Goal: Task Accomplishment & Management: Manage account settings

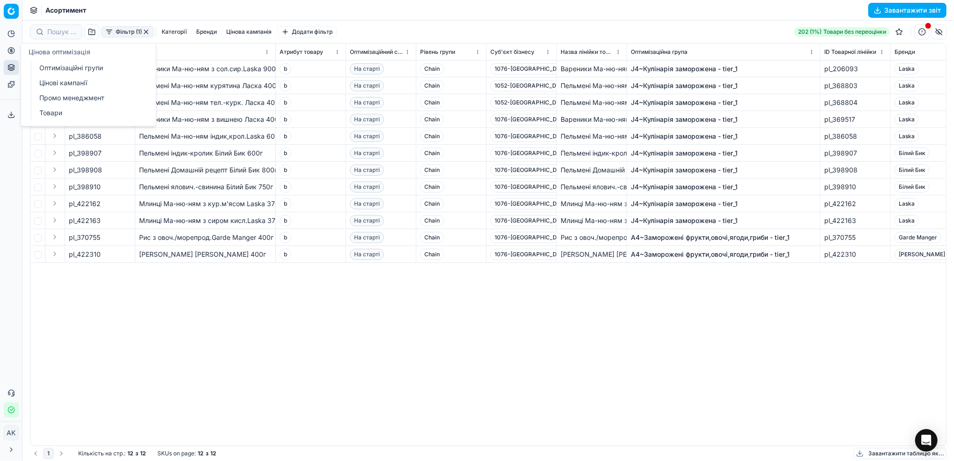
click at [50, 69] on link "Оптимізаційні групи" at bounding box center [90, 67] width 109 height 13
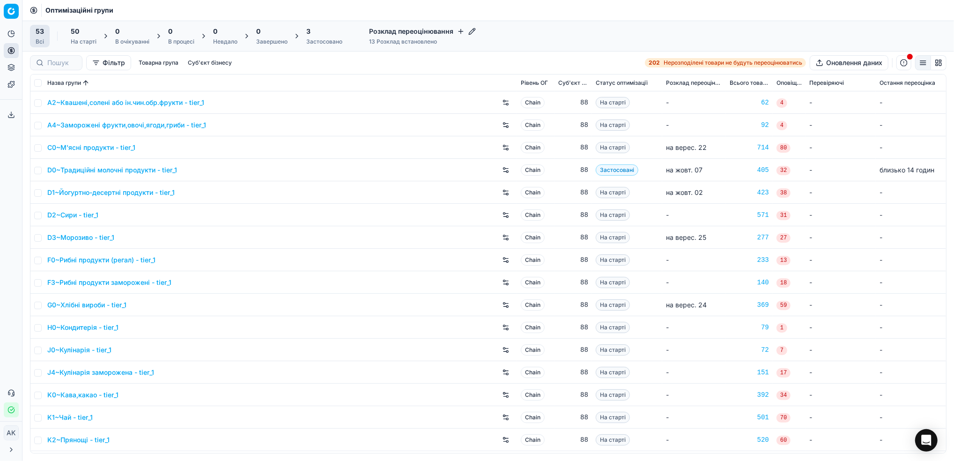
click at [315, 38] on div "Застосовано" at bounding box center [324, 41] width 36 height 7
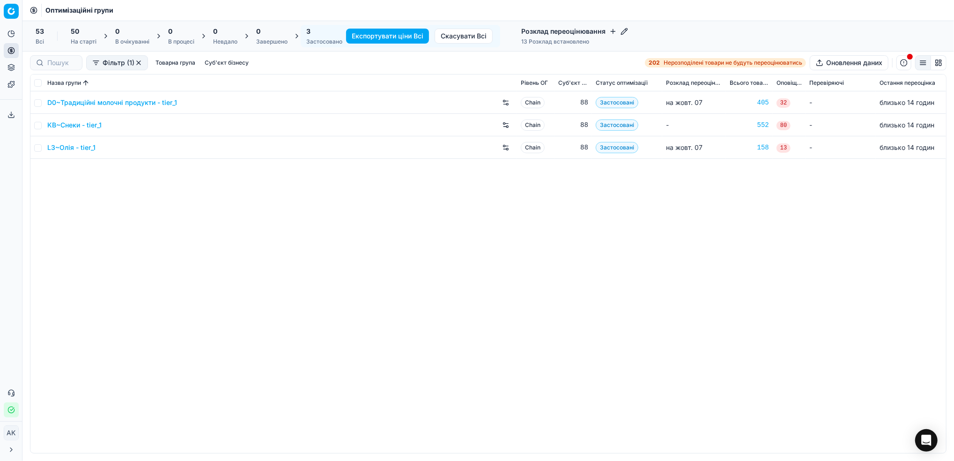
click at [97, 103] on link "D0~Традиційні молочні продукти - tier_1" at bounding box center [112, 102] width 130 height 9
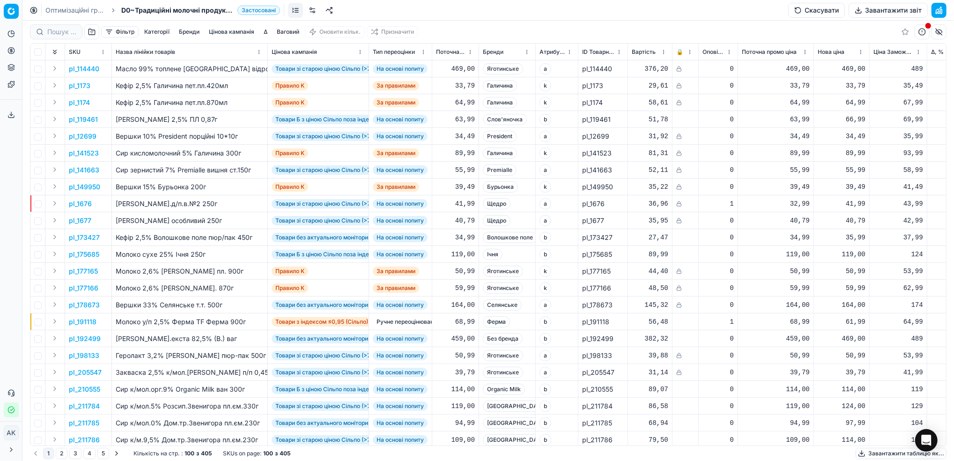
click at [241, 31] on button "Цінова кампанія" at bounding box center [231, 31] width 53 height 11
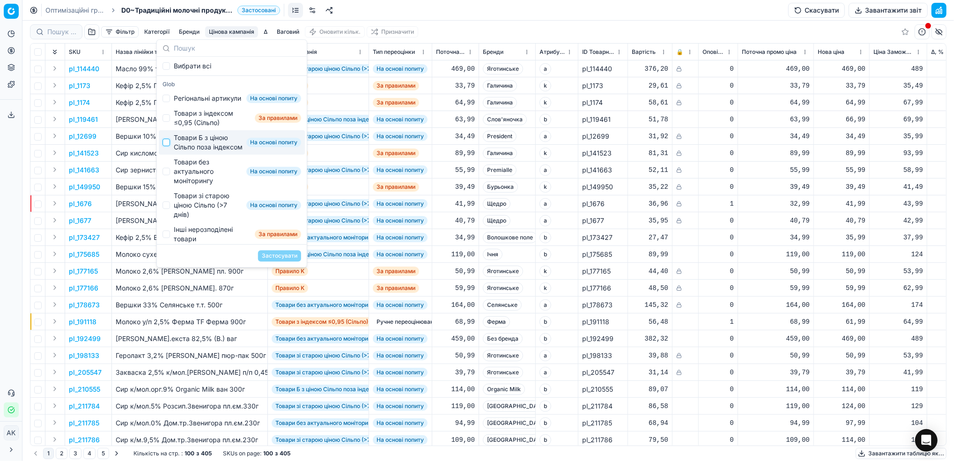
click at [169, 146] on input "Suggestions" at bounding box center [165, 142] width 7 height 7
checkbox input "true"
click at [278, 257] on button "Застосувати" at bounding box center [279, 255] width 43 height 11
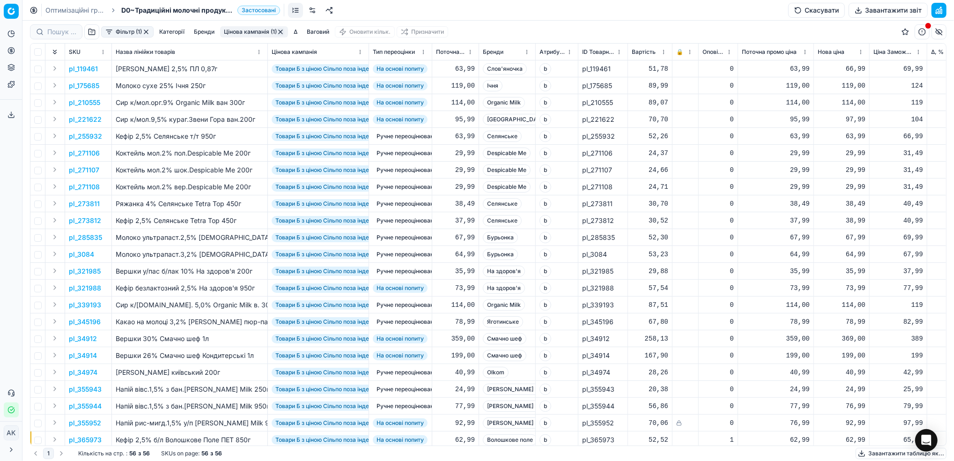
click at [91, 170] on p "pl_271107" at bounding box center [84, 169] width 30 height 9
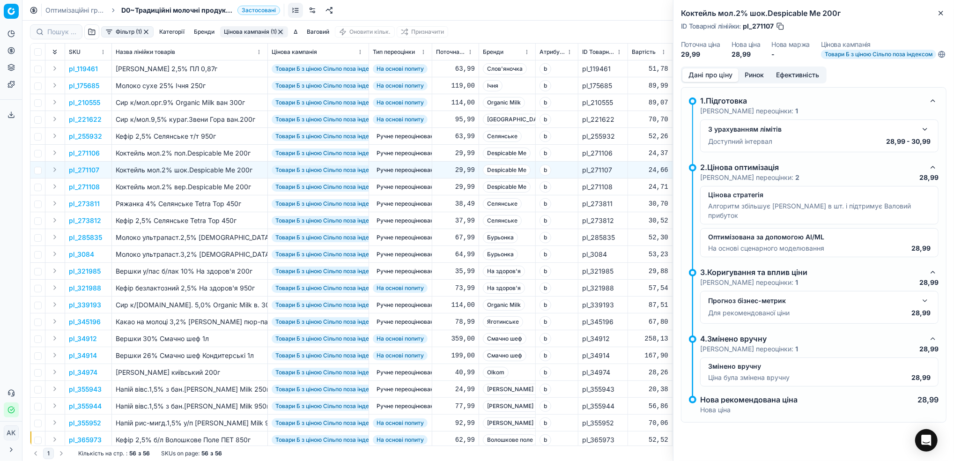
click at [926, 135] on button "button" at bounding box center [924, 129] width 11 height 11
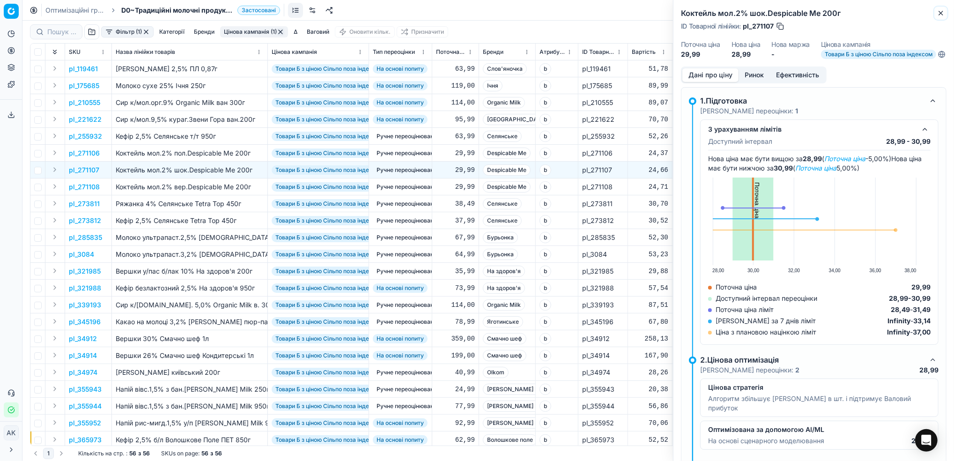
click at [941, 12] on icon "button" at bounding box center [940, 12] width 7 height 7
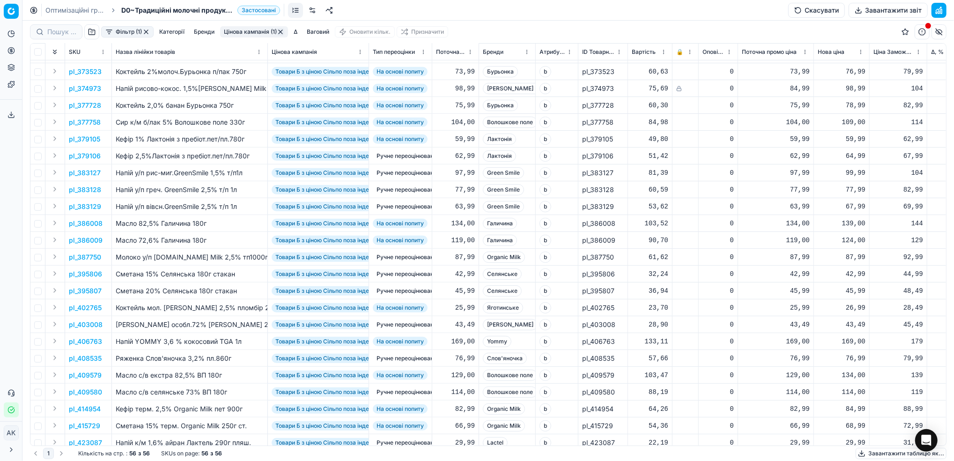
scroll to position [437, 0]
click at [83, 328] on td "pl_403008" at bounding box center [88, 323] width 47 height 17
click at [81, 326] on p "pl_403008" at bounding box center [86, 322] width 34 height 9
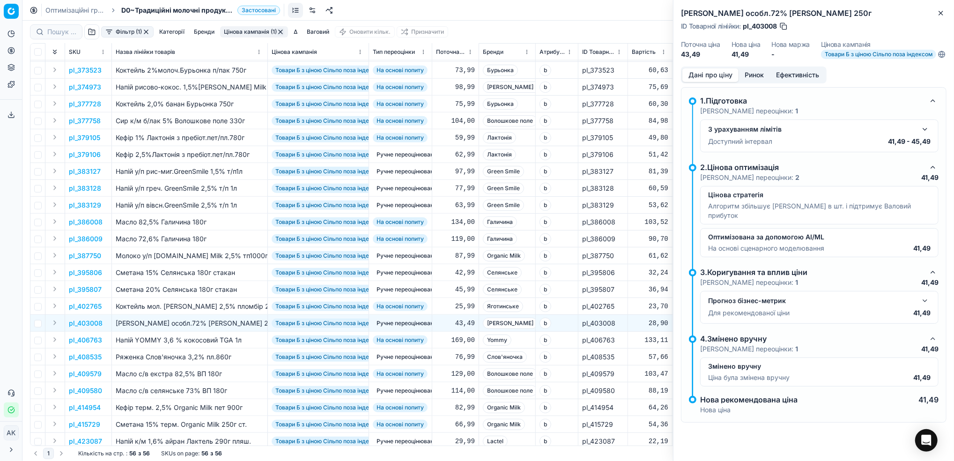
click at [931, 135] on div "З урахуванням лімітів Доступний інтервал 41,49 - 45,49" at bounding box center [819, 135] width 238 height 33
click at [925, 135] on button "button" at bounding box center [924, 129] width 11 height 11
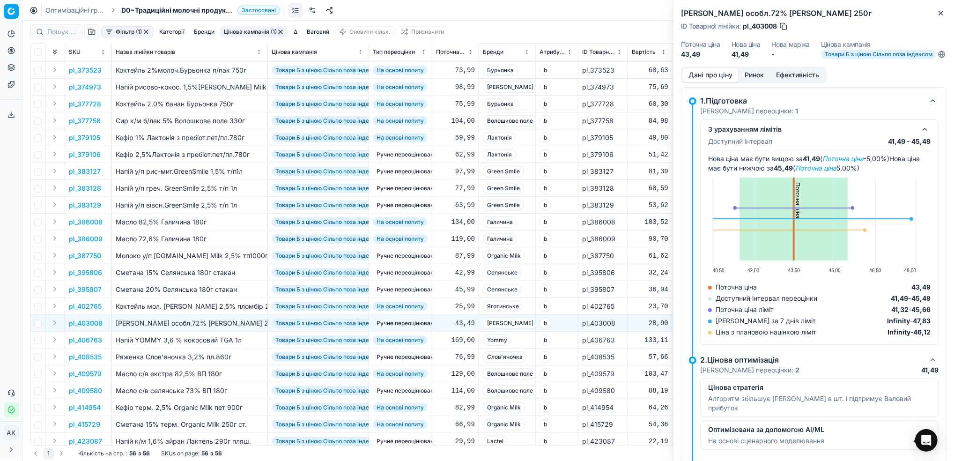
click at [751, 82] on button "Ринок" at bounding box center [753, 75] width 31 height 14
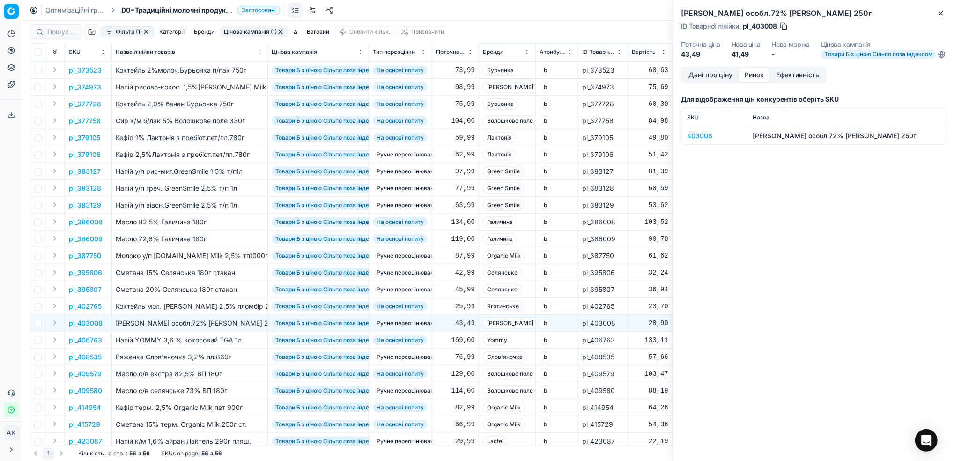
click at [695, 140] on div "403008" at bounding box center [714, 135] width 54 height 9
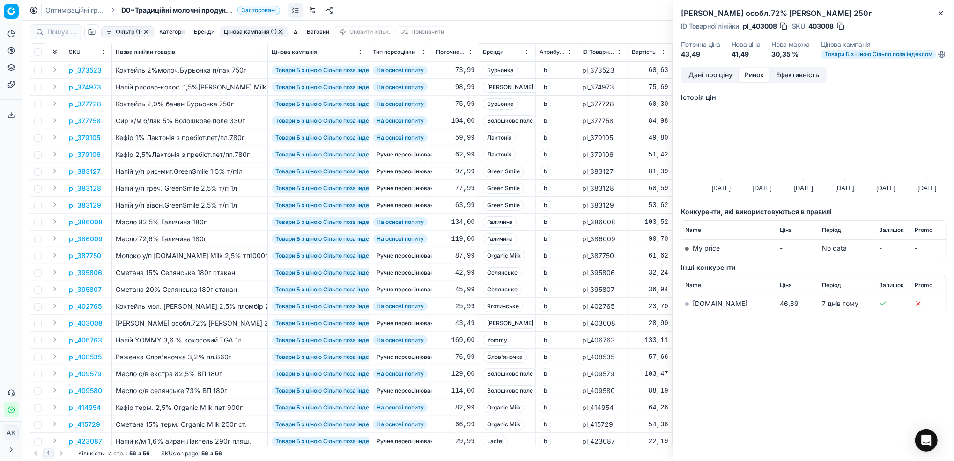
click at [694, 82] on button "Дані про ціну" at bounding box center [710, 75] width 56 height 14
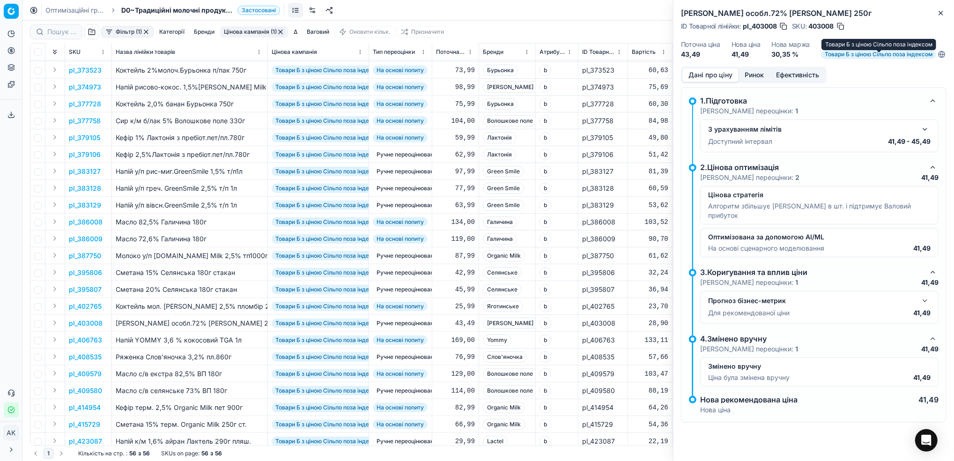
click at [891, 58] on span "Товари Б з ціною Сільпо поза індексом" at bounding box center [878, 54] width 115 height 9
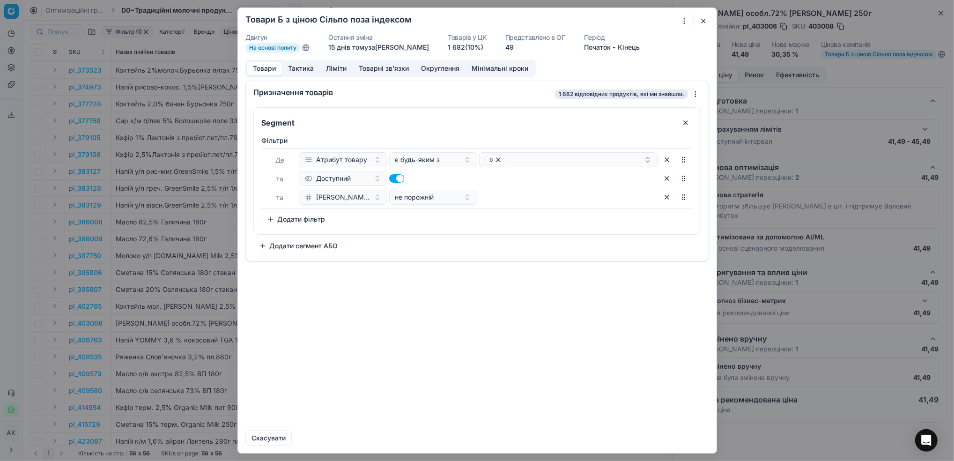
click at [335, 70] on button "Ліміти" at bounding box center [336, 69] width 33 height 14
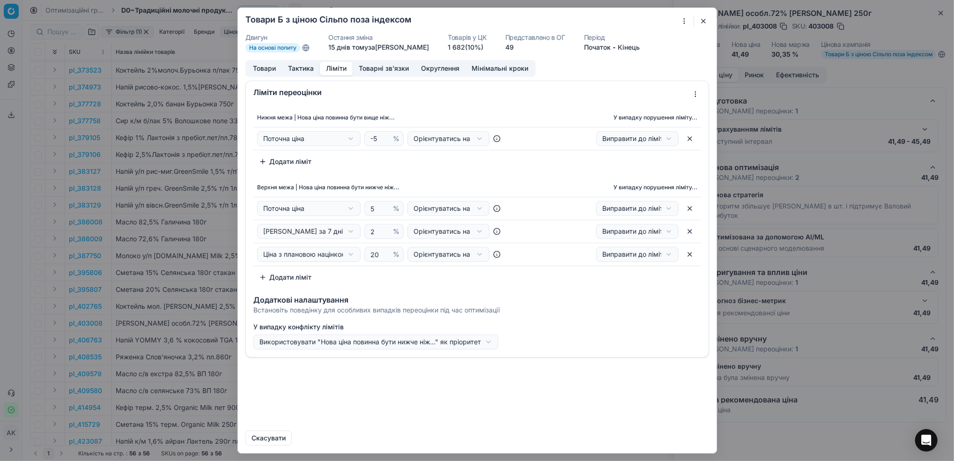
click at [701, 28] on form "Ми зберігаємо налаштування ЦК. Будь ласка, зачекайте, це може зайняти декілька …" at bounding box center [477, 230] width 478 height 445
click at [699, 27] on button "button" at bounding box center [702, 20] width 11 height 11
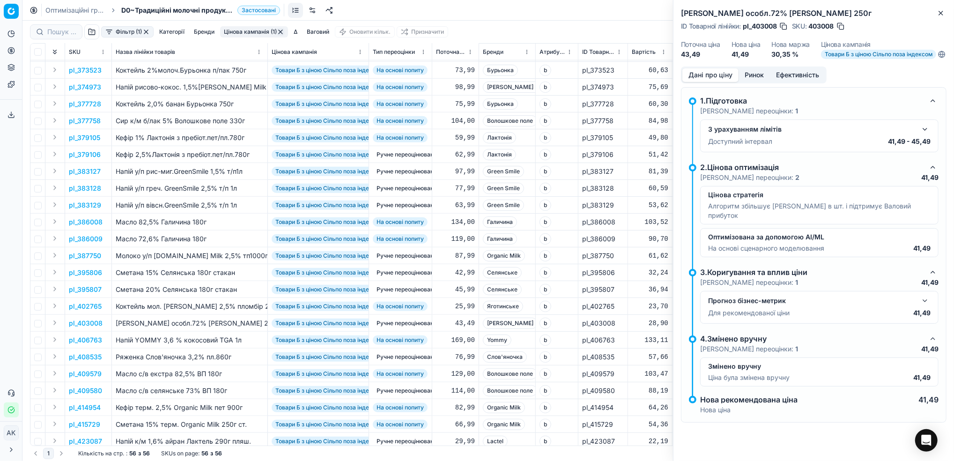
click at [924, 135] on button "button" at bounding box center [924, 129] width 11 height 11
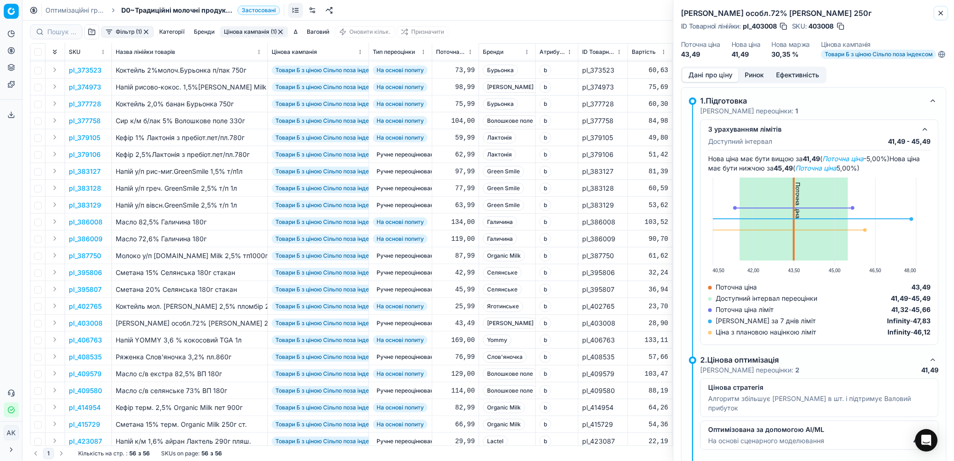
click at [945, 14] on button "Close" at bounding box center [940, 12] width 11 height 11
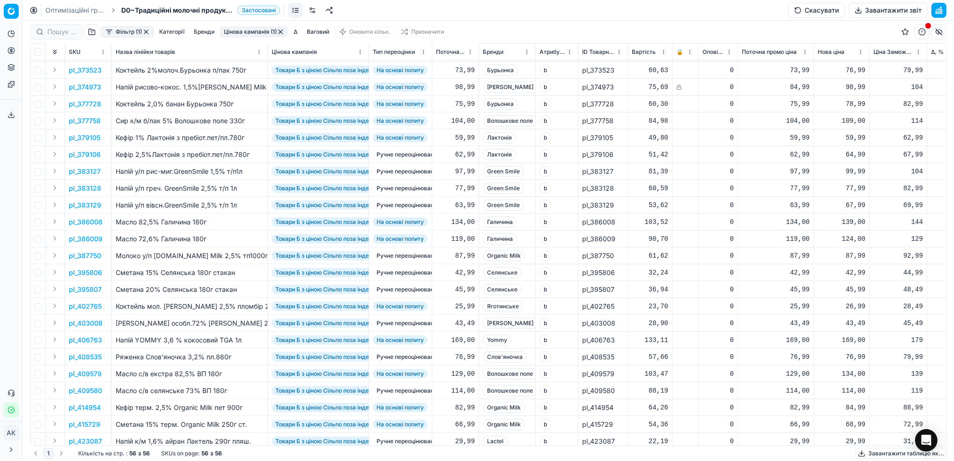
drag, startPoint x: 63, startPoint y: 9, endPoint x: 161, endPoint y: 53, distance: 107.7
click at [62, 9] on link "Оптимізаційні групи" at bounding box center [75, 10] width 60 height 9
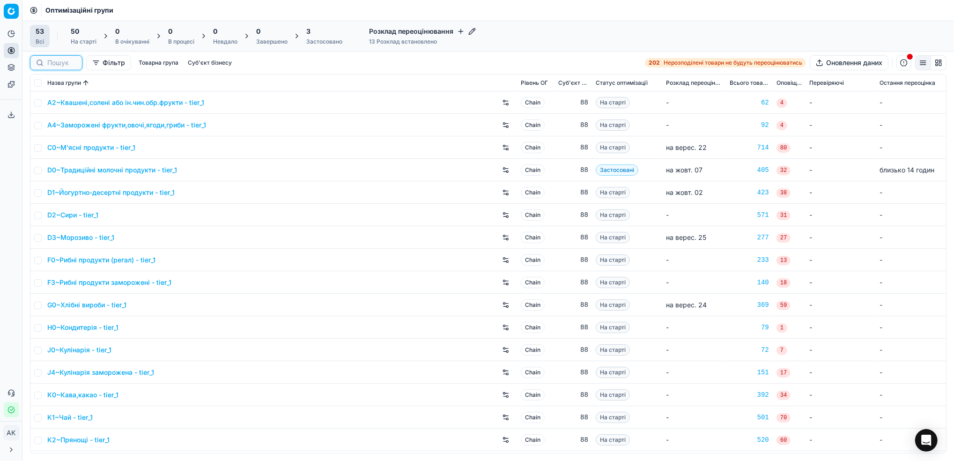
drag, startPoint x: 53, startPoint y: 61, endPoint x: 93, endPoint y: 61, distance: 39.3
click at [53, 61] on input at bounding box center [61, 62] width 29 height 9
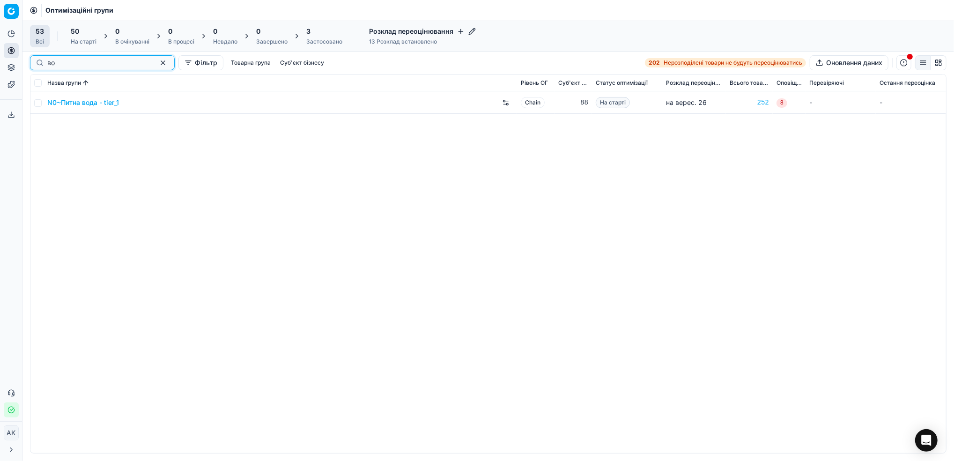
type input "вод"
click at [75, 103] on link "N0~Питна вода - tier_1" at bounding box center [83, 102] width 72 height 9
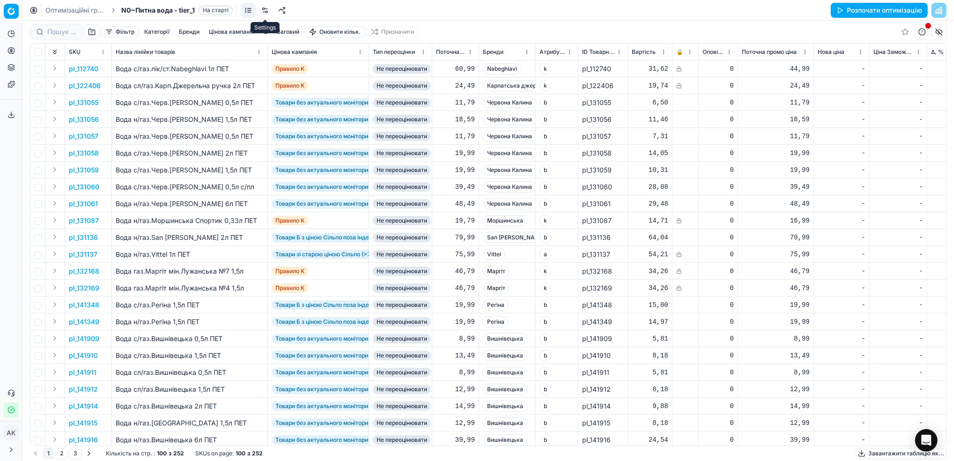
click at [266, 12] on link at bounding box center [264, 10] width 15 height 15
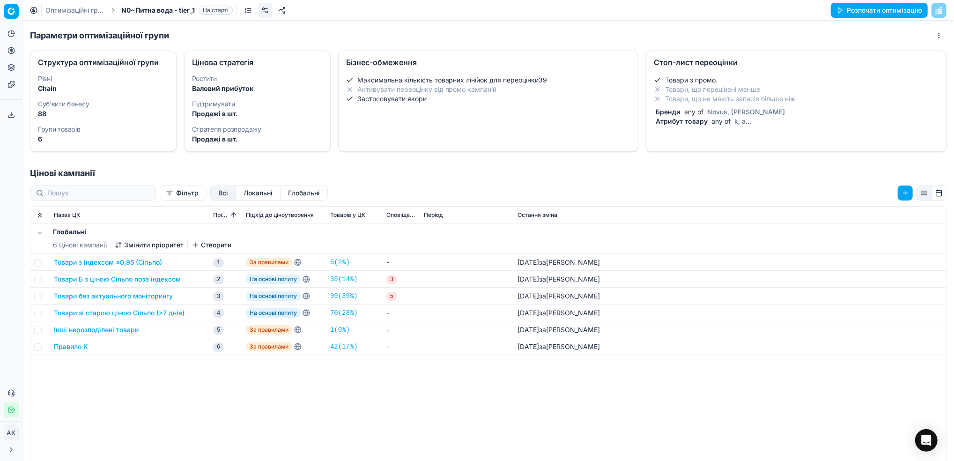
click at [690, 101] on li "Товари, що не мають запасів більше ніж" at bounding box center [795, 98] width 285 height 9
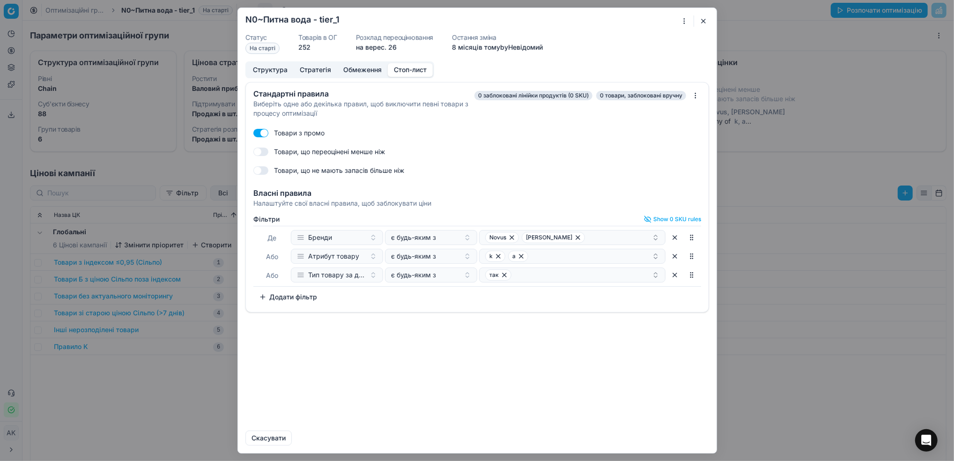
click at [290, 293] on button "Додати фільтр" at bounding box center [287, 296] width 69 height 15
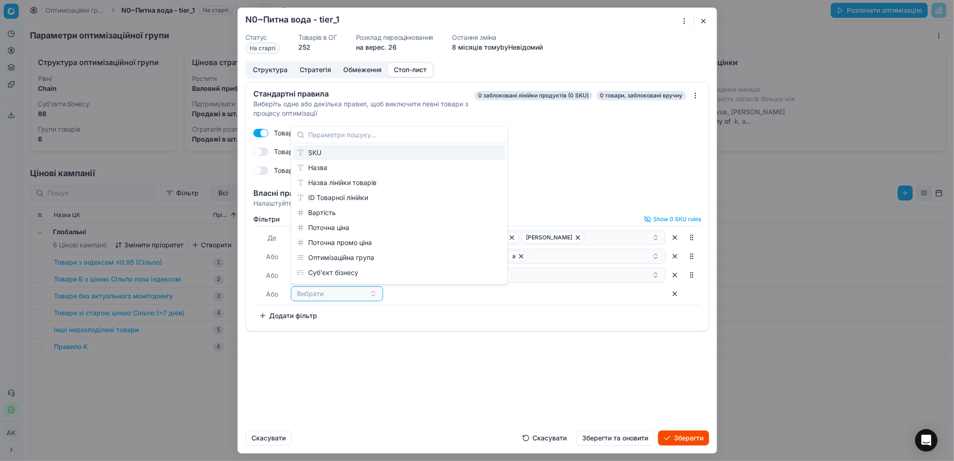
click at [321, 155] on div "SKU" at bounding box center [399, 152] width 212 height 15
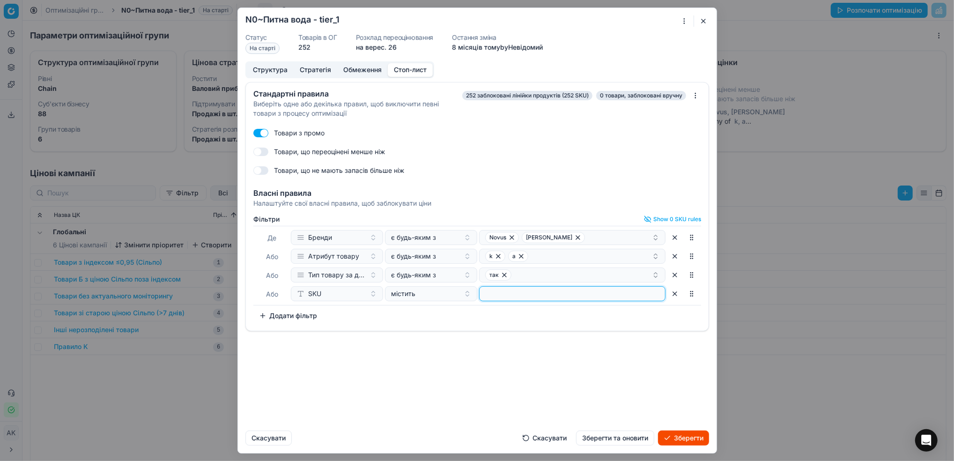
click at [505, 300] on input at bounding box center [572, 293] width 178 height 14
click at [628, 443] on button "Зберегти та оновити" at bounding box center [615, 437] width 78 height 15
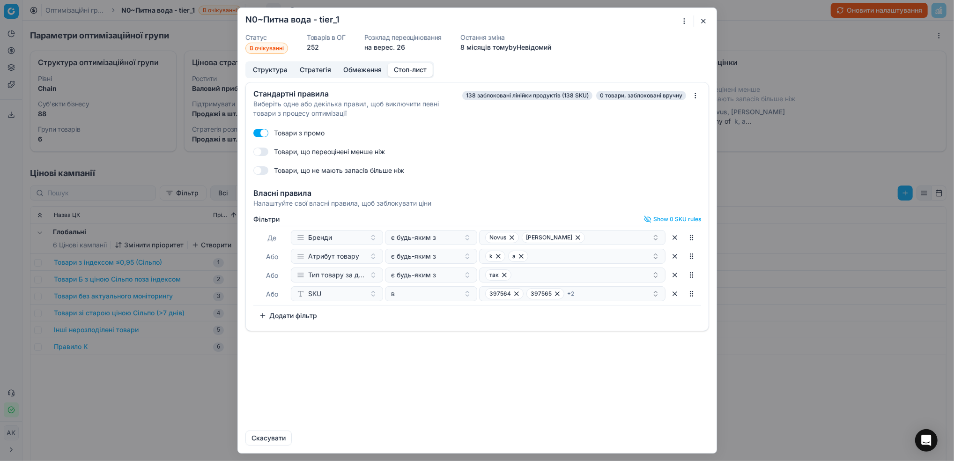
click at [714, 22] on form "Oprimization group is saving... N0~Питна вода - tier_1 Статус В очікуванні Това…" at bounding box center [477, 230] width 478 height 445
click at [702, 22] on button "button" at bounding box center [702, 20] width 11 height 11
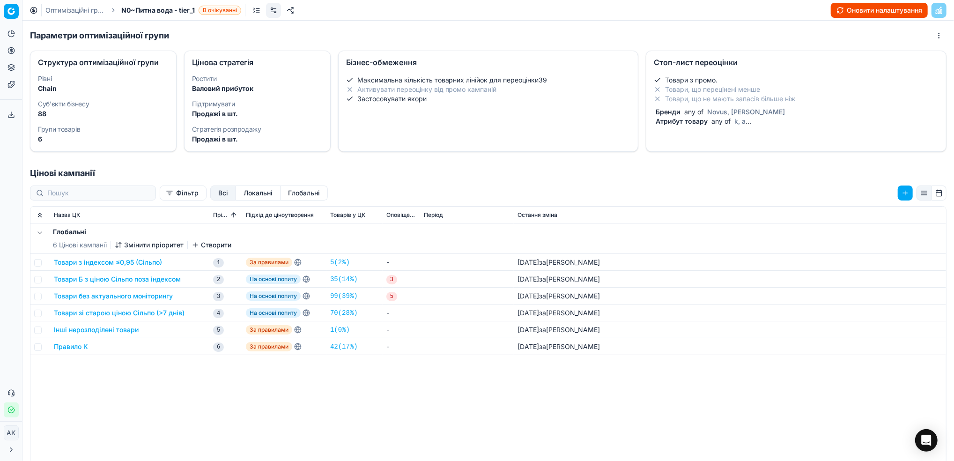
click at [883, 11] on button "Оновити налаштування" at bounding box center [878, 10] width 97 height 15
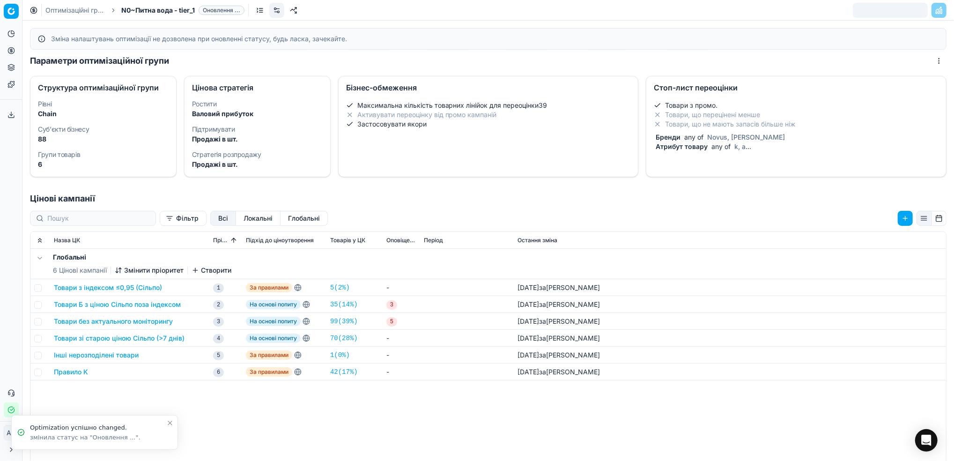
click at [66, 13] on link "Оптимізаційні групи" at bounding box center [75, 10] width 60 height 9
